Goal: Task Accomplishment & Management: Manage account settings

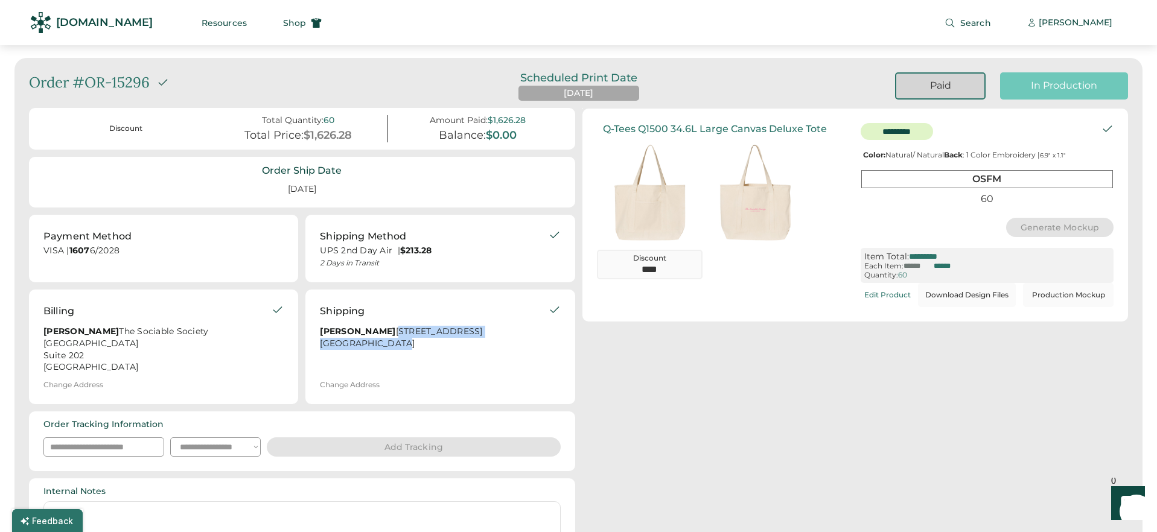
drag, startPoint x: 318, startPoint y: 342, endPoint x: 392, endPoint y: 357, distance: 75.2
click at [392, 357] on div "Shipping Jeremy Shih 10221 Whistle Stop Lane Apt 1202 Frisco, TX 75033 Change A…" at bounding box center [439, 347] width 269 height 115
copy div "10221 Whistle Stop Lane Apt 1202 Frisco, TX 75033"
drag, startPoint x: 380, startPoint y: 332, endPoint x: 321, endPoint y: 332, distance: 59.8
click at [321, 332] on div "Jeremy Shih 10221 Whistle Stop Lane Apt 1202 Frisco, TX 75033" at bounding box center [434, 339] width 228 height 27
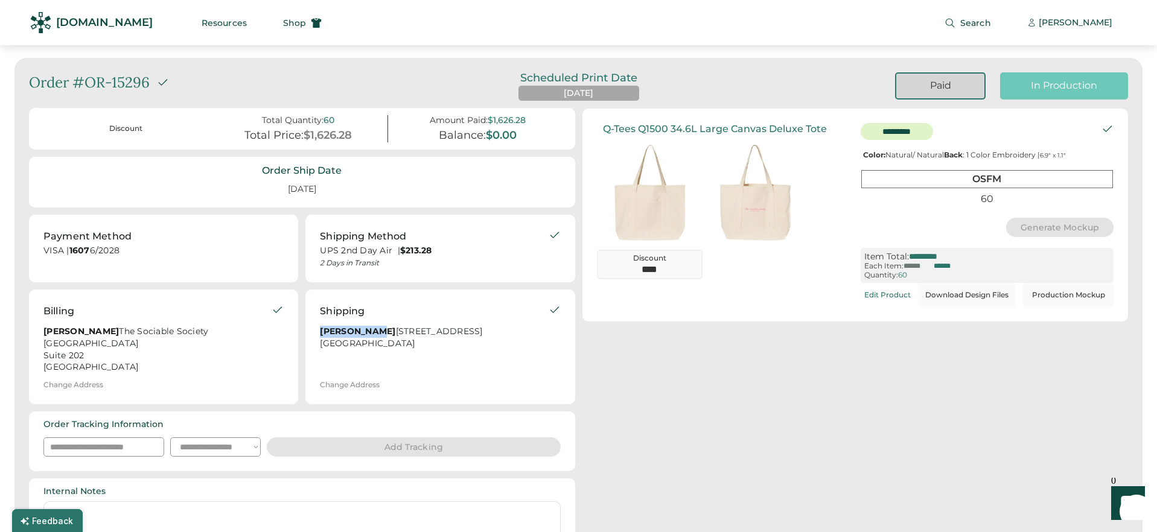
copy strong "Jeremy Shih"
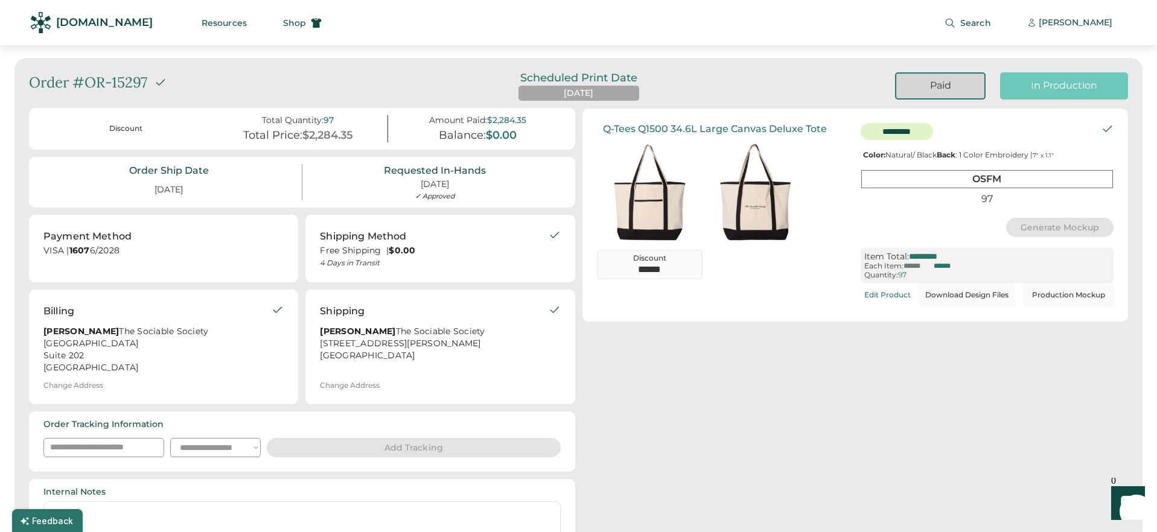
drag, startPoint x: 316, startPoint y: 350, endPoint x: 432, endPoint y: 376, distance: 118.7
click at [432, 376] on div "Shipping Sandra Fernandez The Sociable Society 417 Jeffrey Avenue East Meadow, …" at bounding box center [439, 347] width 269 height 115
copy div "417 Jeffrey Avenue East Meadow, NY 11554"
drag, startPoint x: 320, startPoint y: 327, endPoint x: 412, endPoint y: 333, distance: 92.5
click at [412, 333] on div "Sandra Fernandez The Sociable Society 417 Jeffrey Avenue East Meadow, NY 11554" at bounding box center [434, 344] width 228 height 36
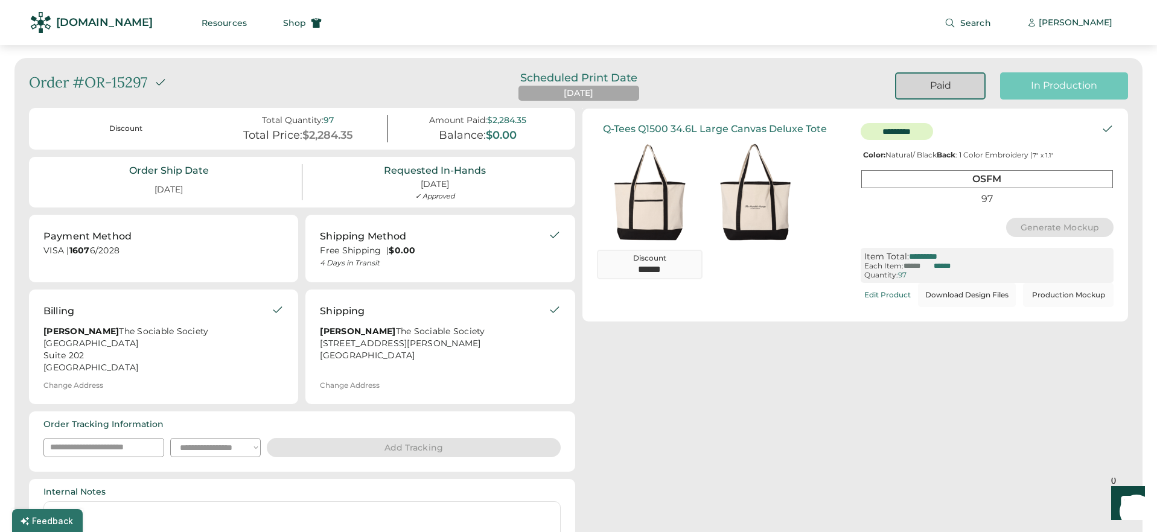
copy strong "[PERSON_NAME]"
click at [1018, 93] on div "In Production" at bounding box center [1064, 85] width 128 height 27
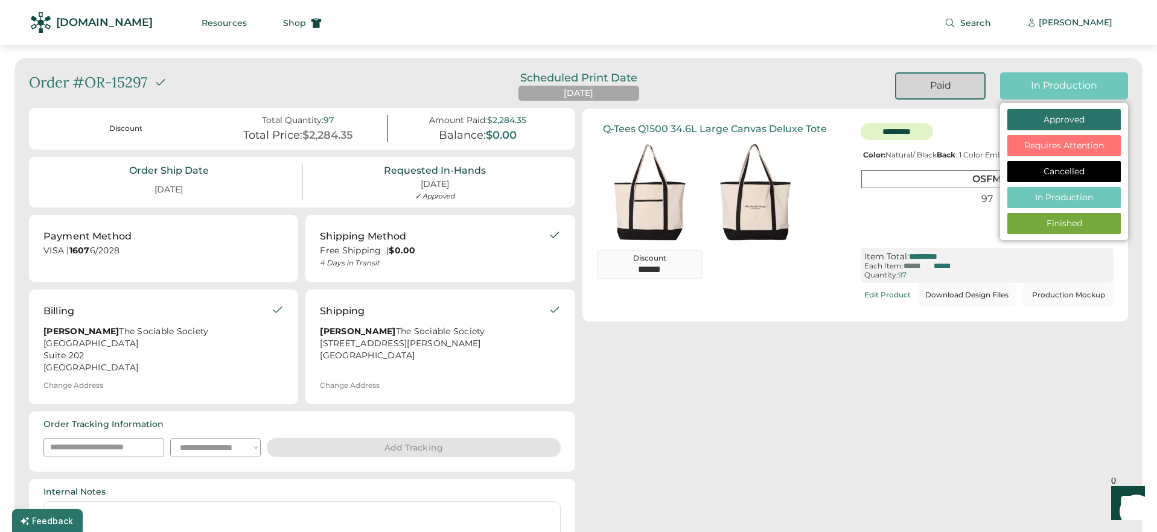
click at [1051, 220] on div "Finished" at bounding box center [1064, 224] width 92 height 12
select select "**********"
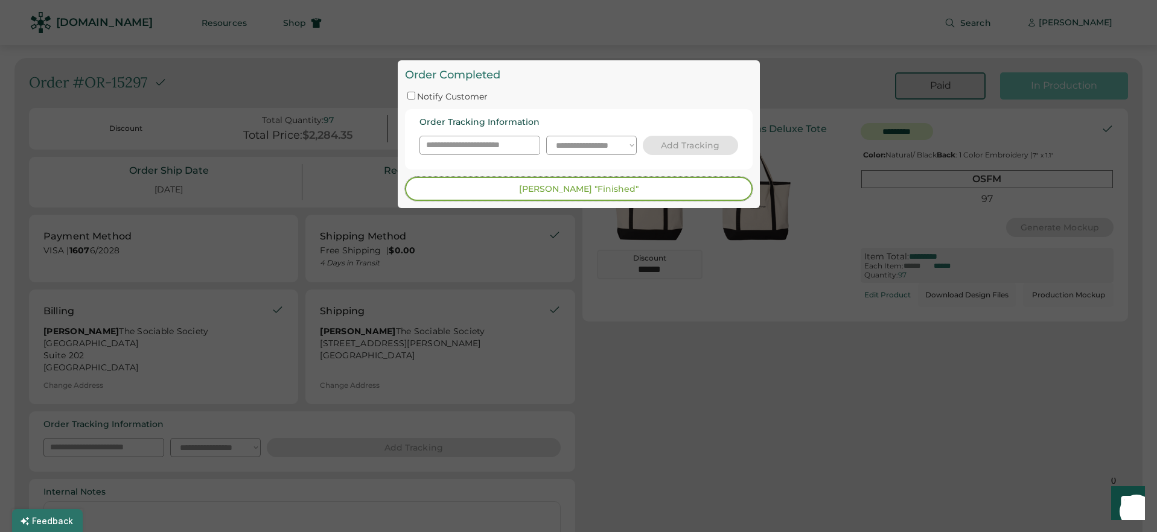
click at [567, 194] on button "Mark "Finished"" at bounding box center [579, 189] width 348 height 24
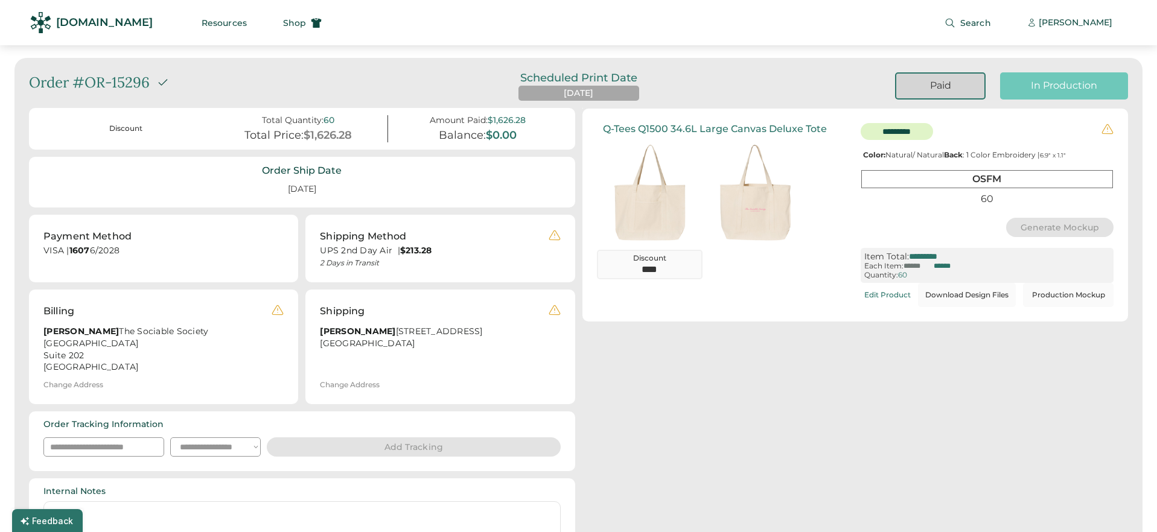
click at [1067, 89] on div "In Production" at bounding box center [1064, 85] width 99 height 13
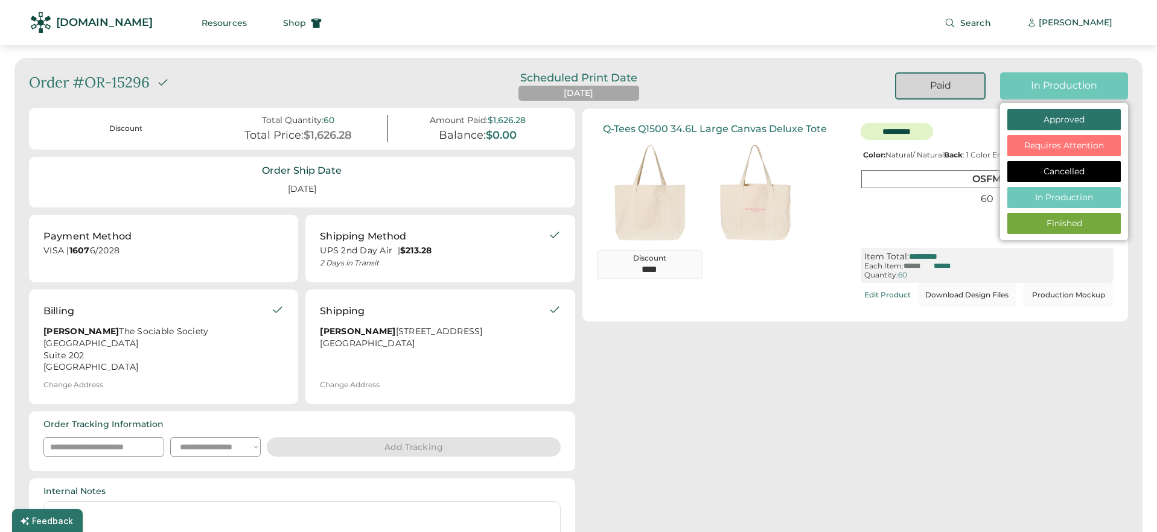
click at [1037, 222] on div "Finished" at bounding box center [1064, 224] width 92 height 12
select select "**********"
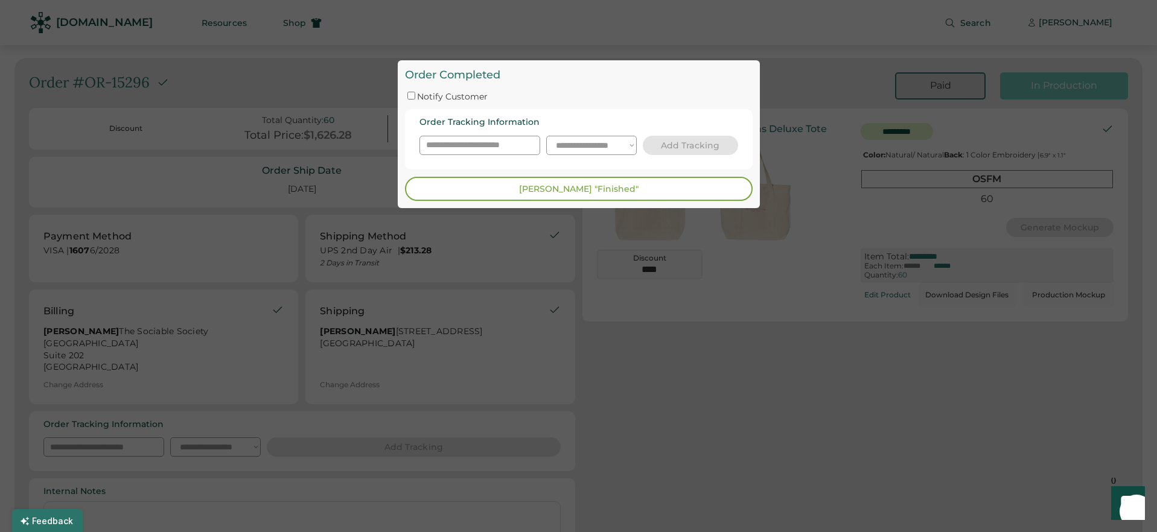
click at [455, 193] on button "Mark "Finished"" at bounding box center [579, 189] width 348 height 24
